Goal: Check status: Check status

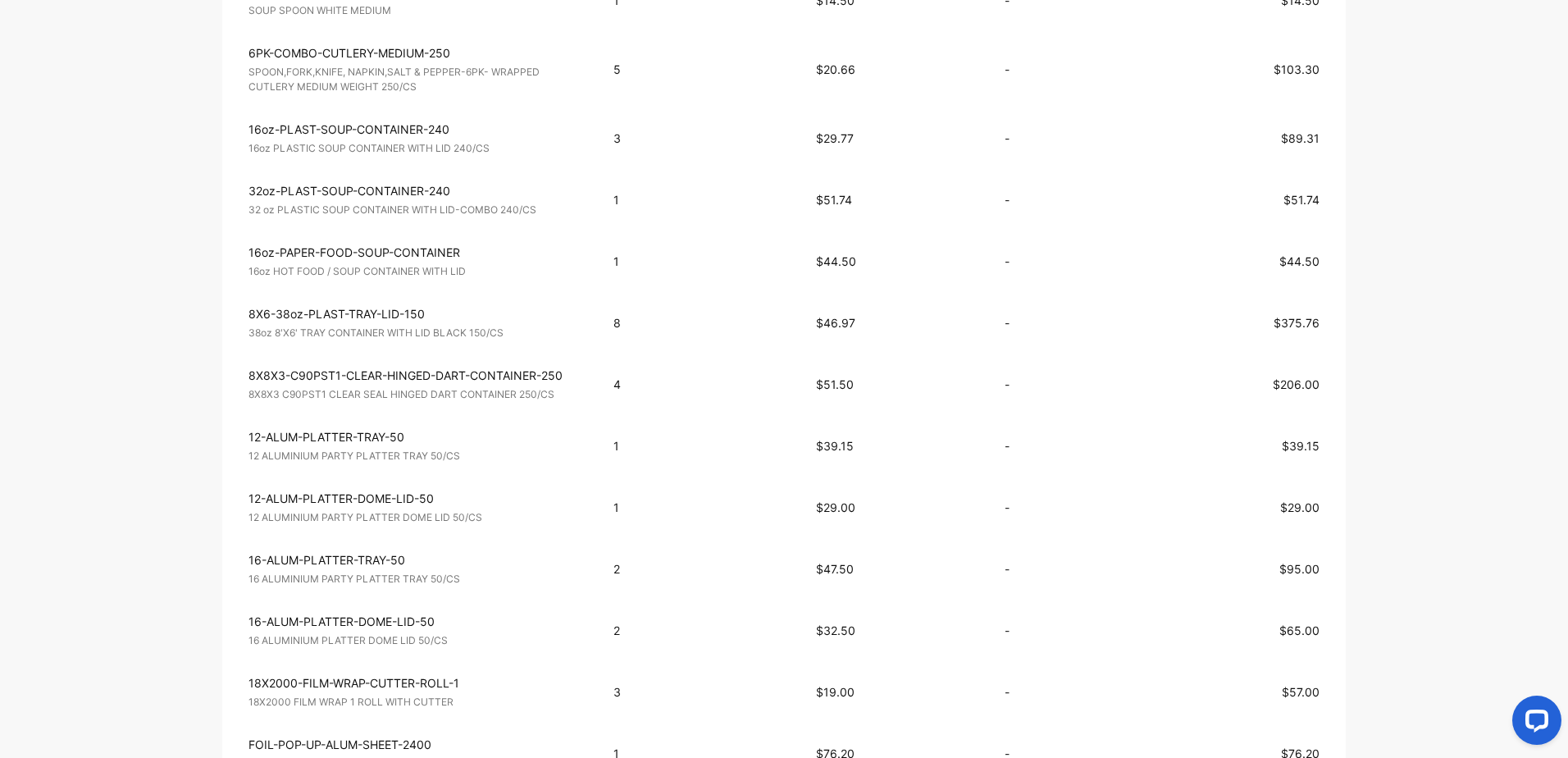
scroll to position [738, 0]
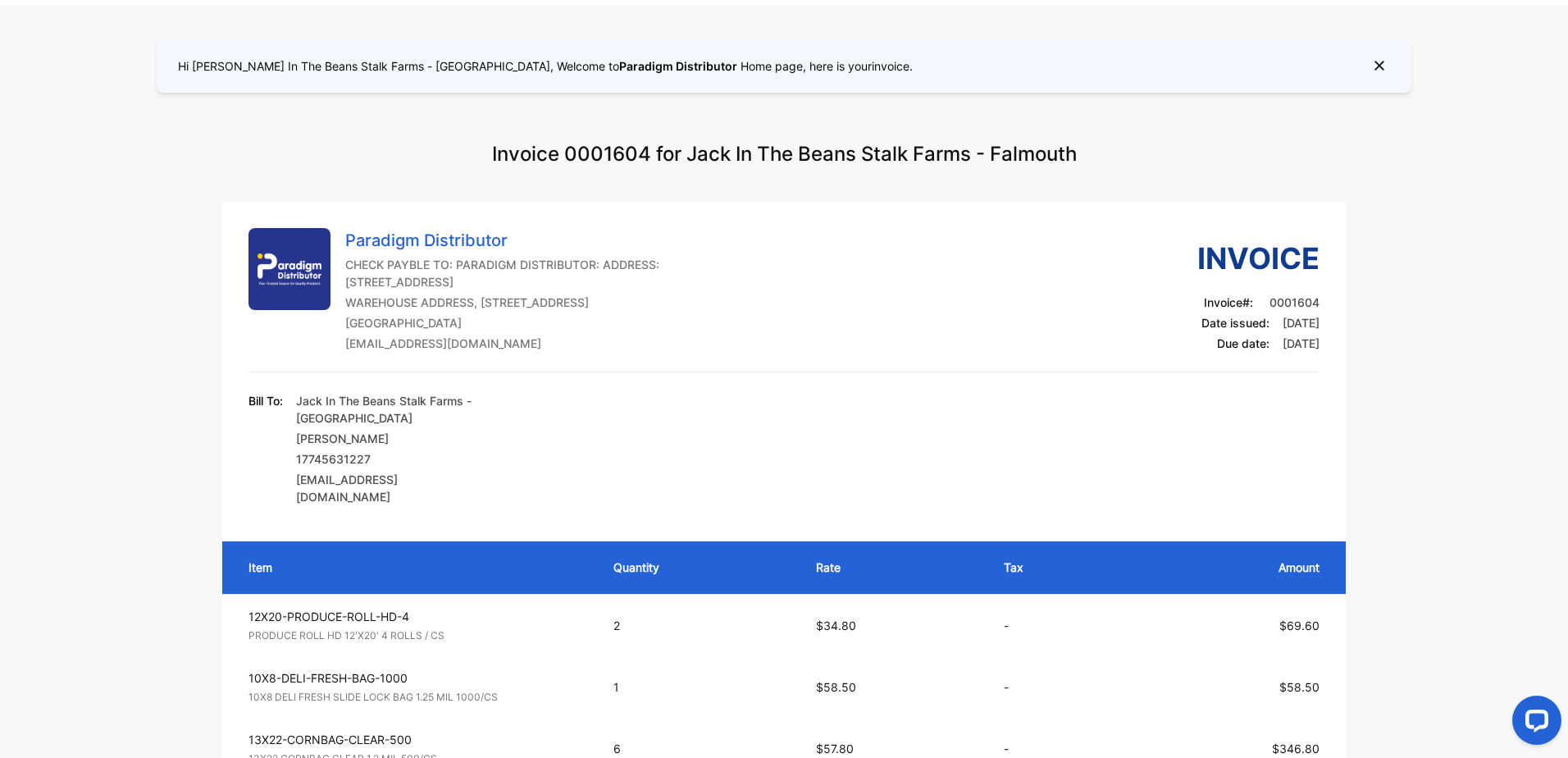
scroll to position [410, 0]
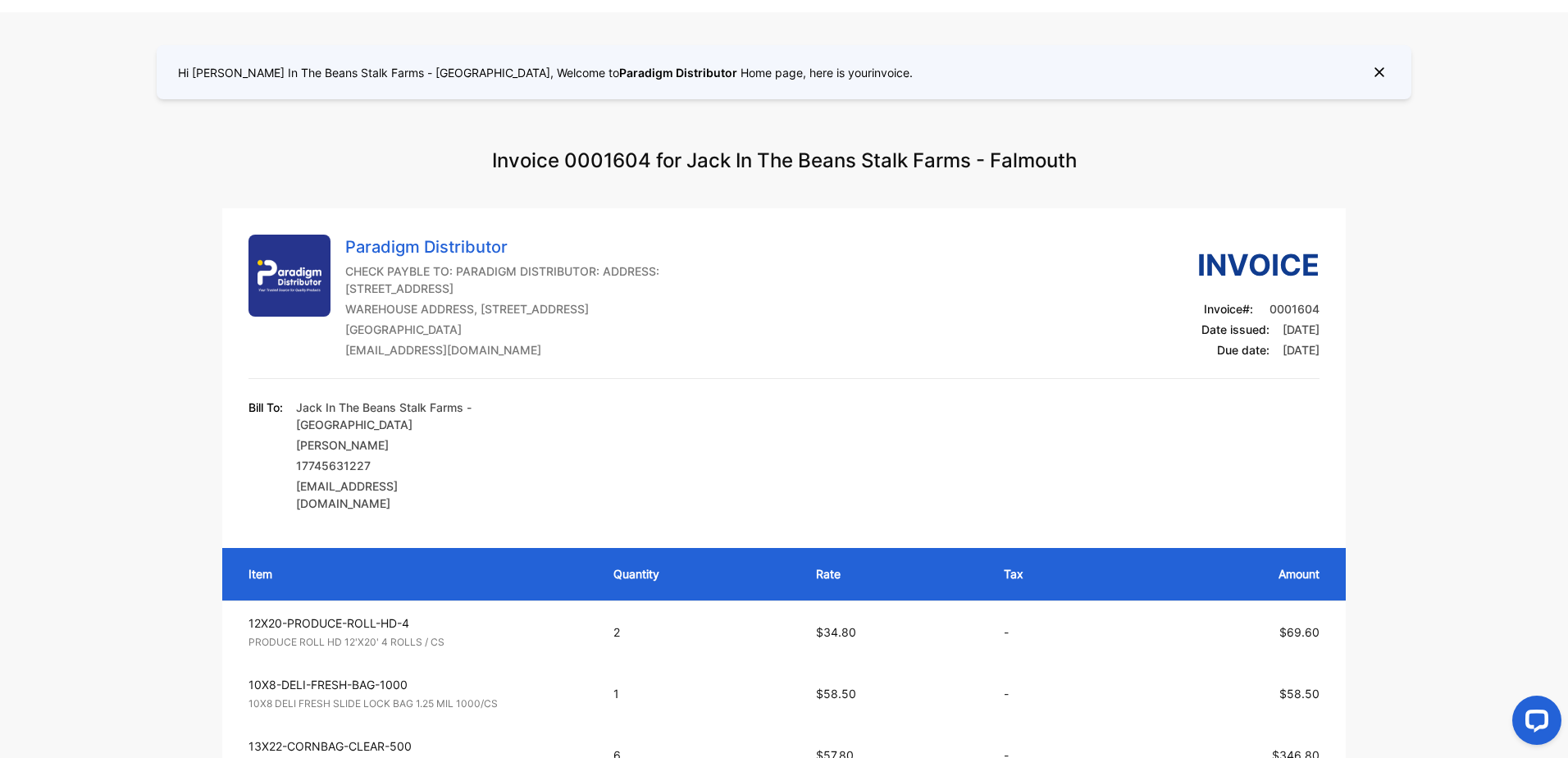
scroll to position [410, 0]
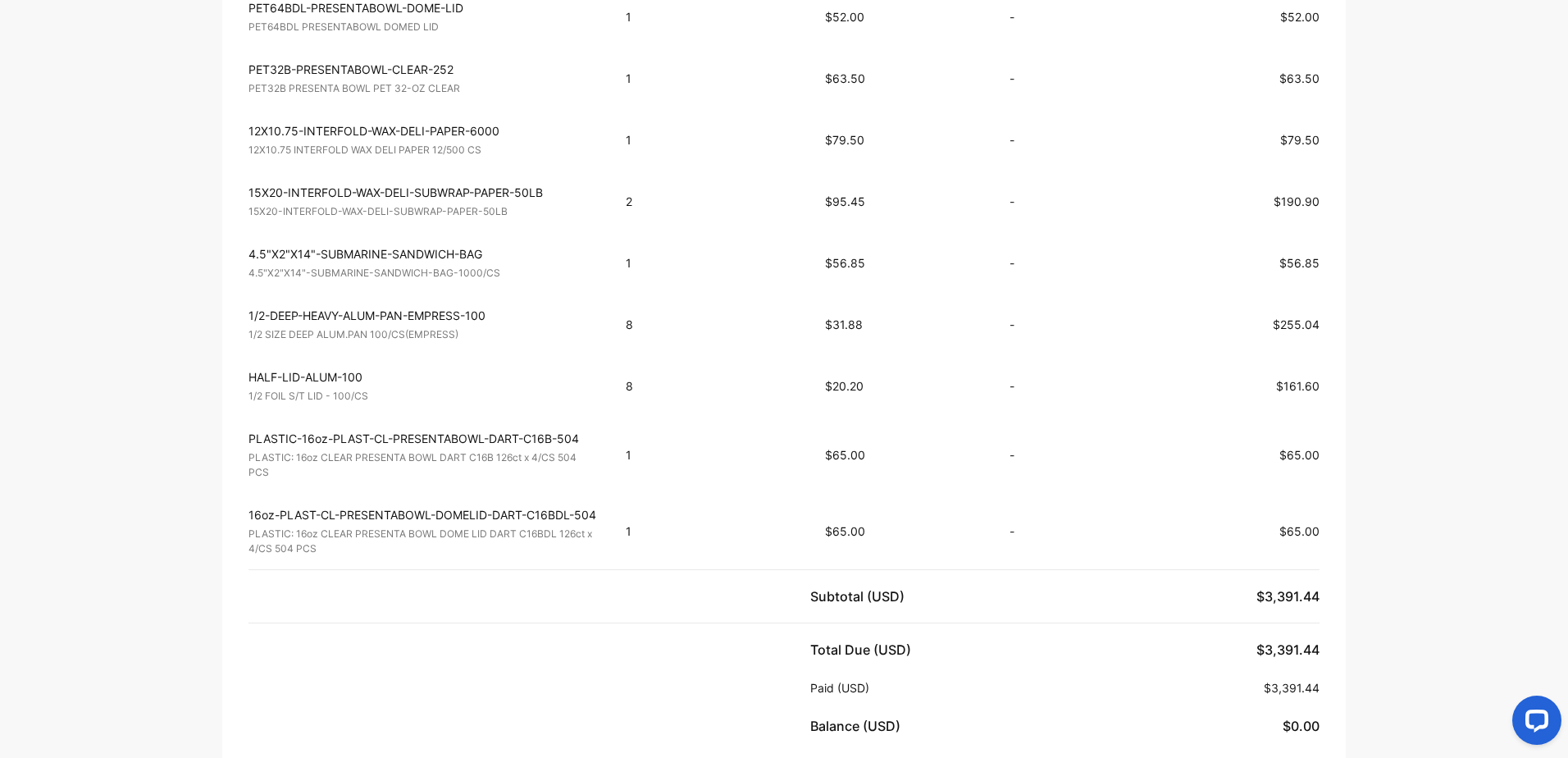
scroll to position [2050, 0]
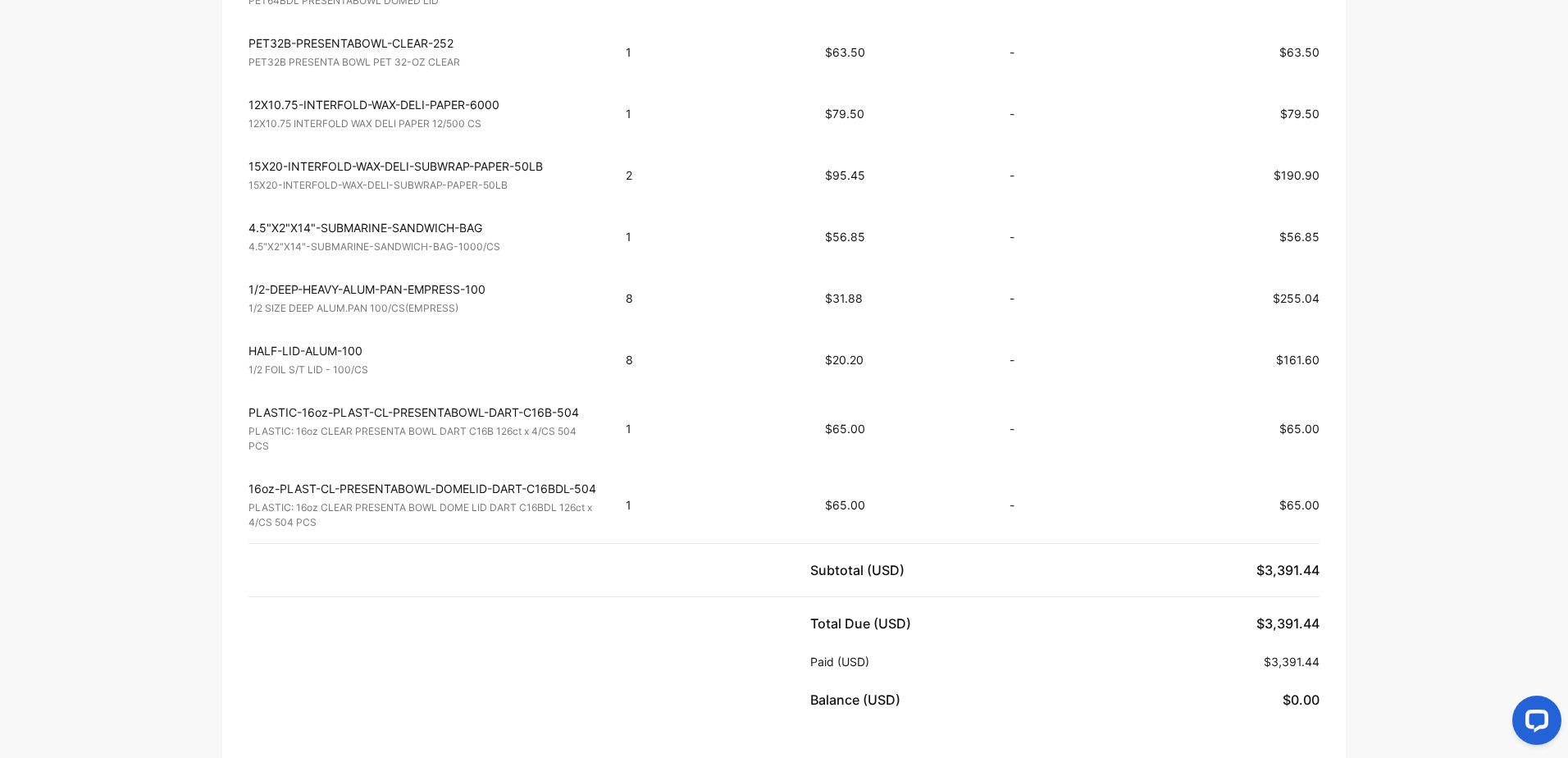
click at [1290, 238] on span "$56.85" at bounding box center [1300, 236] width 40 height 14
drag, startPoint x: 1290, startPoint y: 238, endPoint x: 1252, endPoint y: 246, distance: 38.8
click at [1252, 246] on td "$56.85" at bounding box center [1235, 237] width 219 height 62
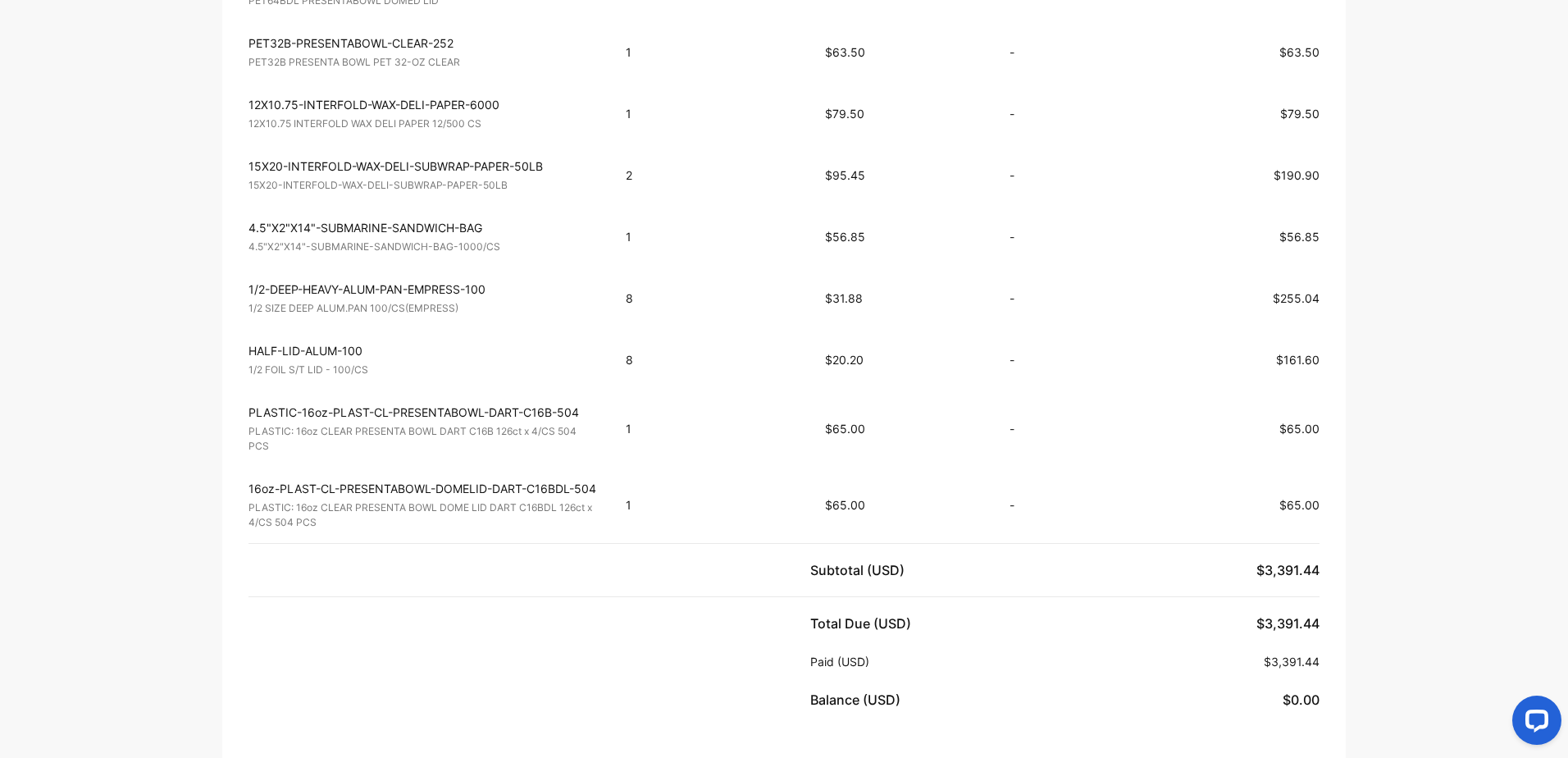
click at [349, 219] on p "4.5"X2"X14"-SUBMARINE-SANDWICH-BAG" at bounding box center [422, 227] width 348 height 17
click at [349, 219] on div "4.5"X2"X14"-SUBMARINE-SANDWICH-BAG Chat about it 4.5"X2"X14"-SUBMARINE-SANDWICH…" at bounding box center [422, 237] width 348 height 35
click at [349, 219] on p "4.5"X2"X14"-SUBMARINE-SANDWICH-BAG" at bounding box center [422, 227] width 348 height 17
click at [349, 219] on div "4.5"X2"X14"-SUBMARINE-SANDWICH-BAG Chat about it 4.5"X2"X14"-SUBMARINE-SANDWICH…" at bounding box center [422, 237] width 348 height 35
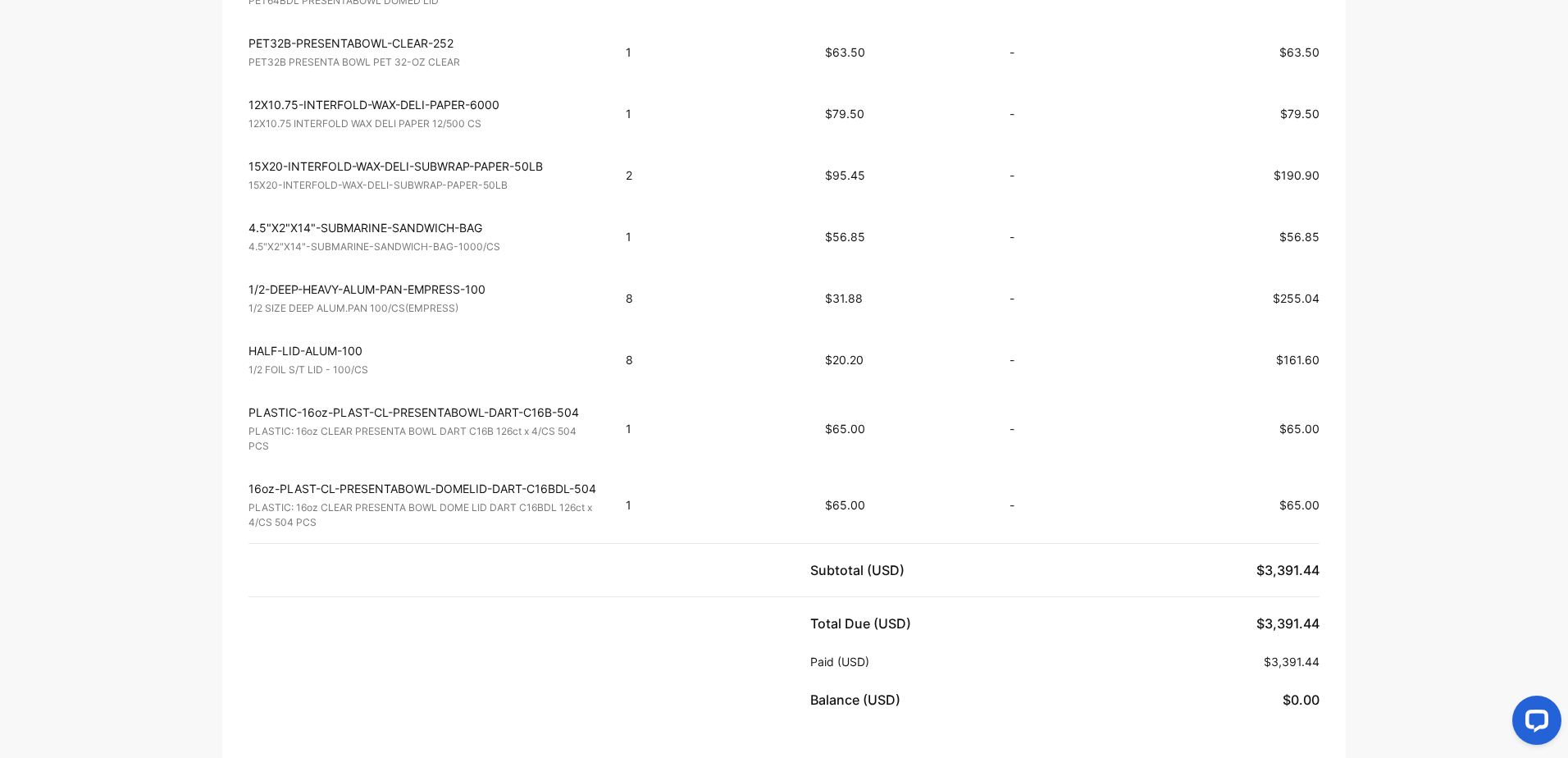
click at [829, 234] on span "$56.85" at bounding box center [845, 236] width 40 height 14
click at [469, 245] on p "4.5"X2"X14"-SUBMARINE-SANDWICH-BAG-1000/CS" at bounding box center [422, 247] width 348 height 15
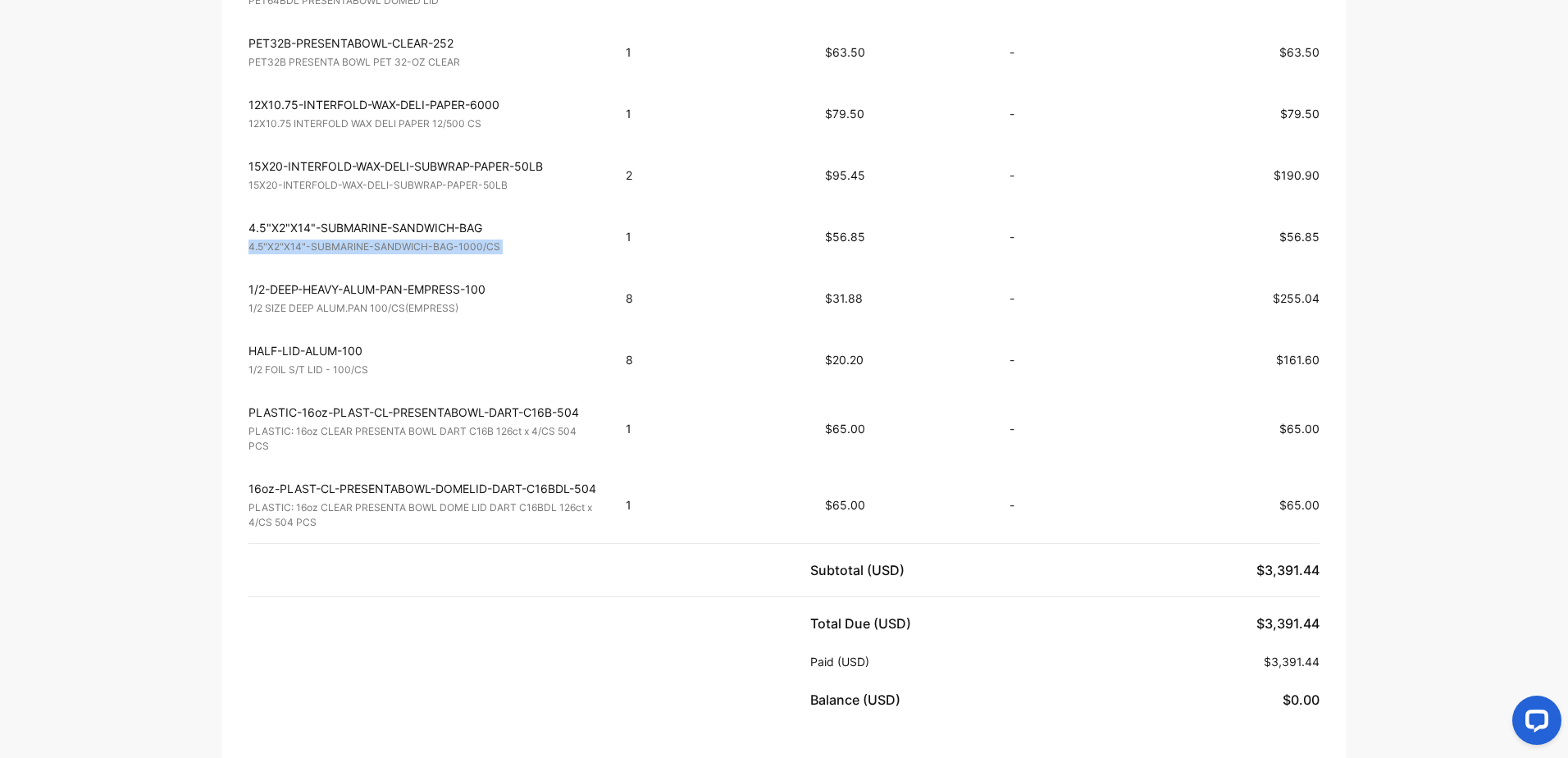
click at [469, 245] on p "4.5"X2"X14"-SUBMARINE-SANDWICH-BAG-1000/CS" at bounding box center [422, 247] width 348 height 15
